Goal: Book appointment/travel/reservation

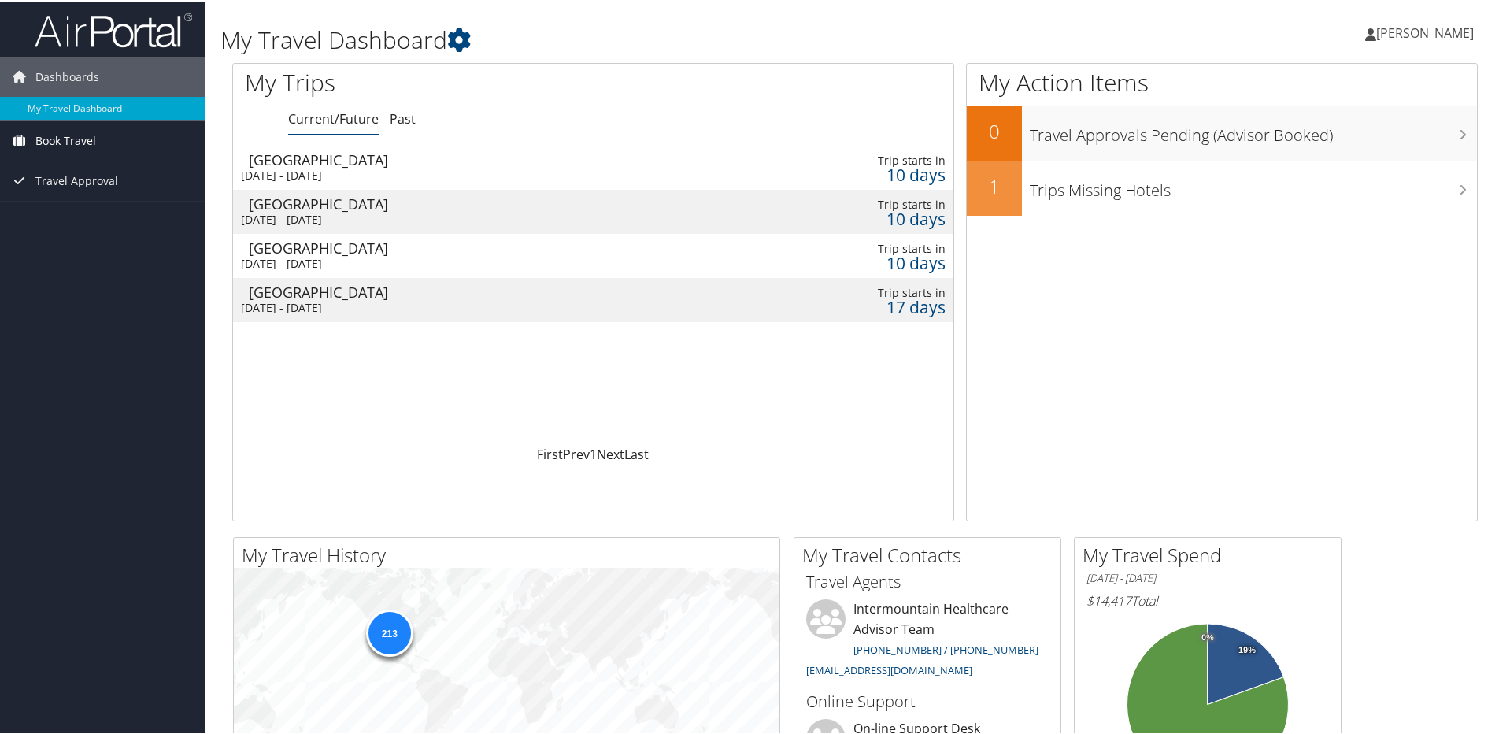
click at [46, 142] on span "Book Travel" at bounding box center [65, 139] width 61 height 39
click at [83, 198] on link "Book/Manage Online Trips" at bounding box center [102, 195] width 205 height 24
click at [68, 190] on link "Book/Manage Online Trips" at bounding box center [102, 195] width 205 height 24
